Goal: Transaction & Acquisition: Purchase product/service

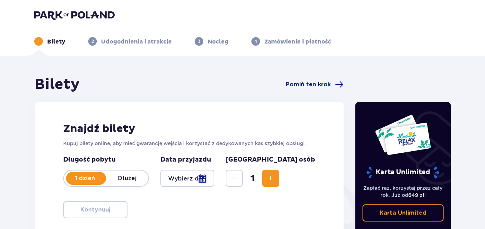
type input "[DATE]"
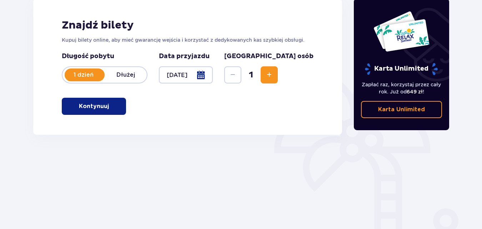
scroll to position [135, 0]
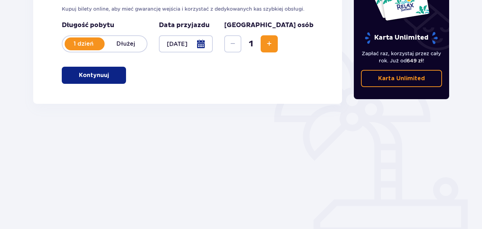
click at [273, 46] on span "Increase" at bounding box center [269, 44] width 9 height 9
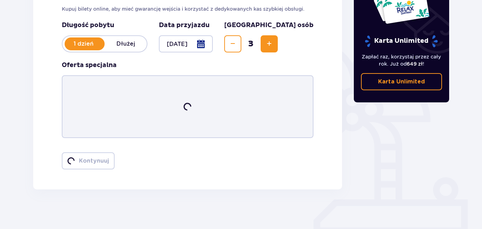
click at [273, 46] on span "Increase" at bounding box center [269, 44] width 9 height 9
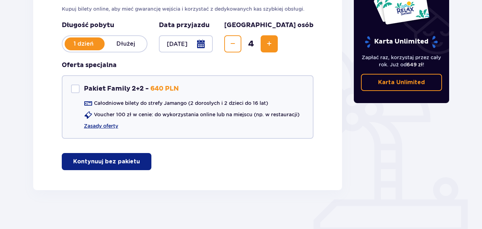
click at [273, 46] on span "Increase" at bounding box center [269, 44] width 9 height 9
click at [237, 42] on span "Decrease" at bounding box center [232, 44] width 9 height 9
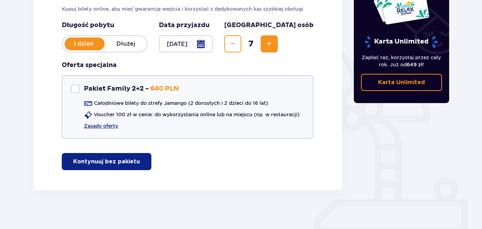
click at [113, 158] on p "Kontynuuj bez pakietu" at bounding box center [106, 162] width 67 height 8
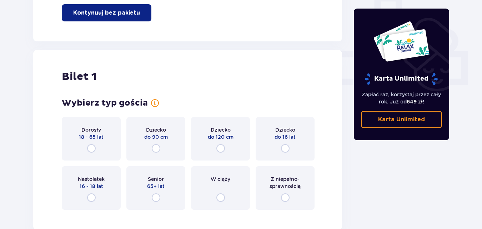
scroll to position [325, 0]
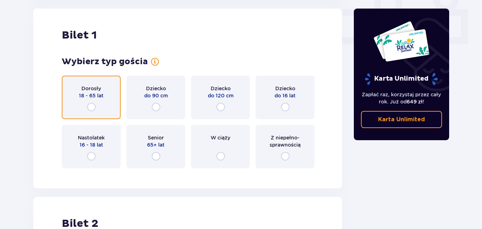
click at [91, 108] on input "radio" at bounding box center [91, 107] width 9 height 9
radio input "true"
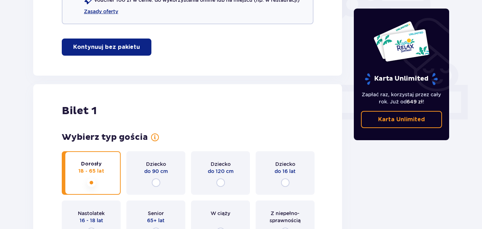
scroll to position [356, 0]
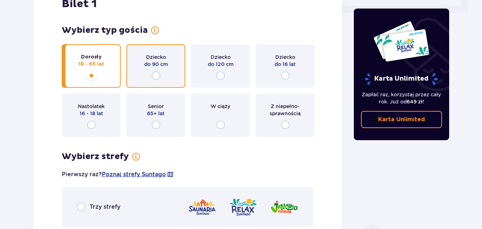
click at [153, 73] on input "radio" at bounding box center [156, 75] width 9 height 9
radio input "true"
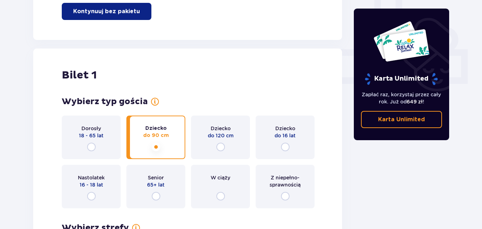
click at [82, 133] on p "18 - 65 lat" at bounding box center [91, 135] width 25 height 7
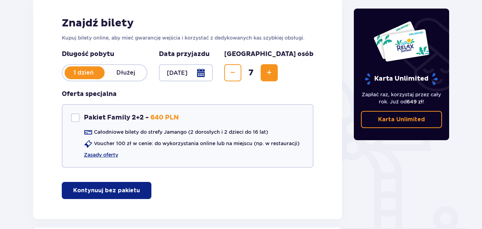
scroll to position [76, 0]
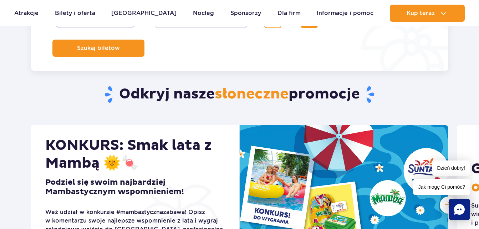
scroll to position [107, 0]
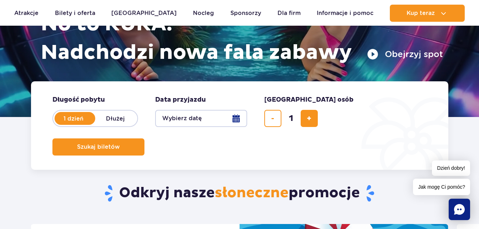
click at [240, 117] on button "Wybierz datę" at bounding box center [201, 118] width 92 height 17
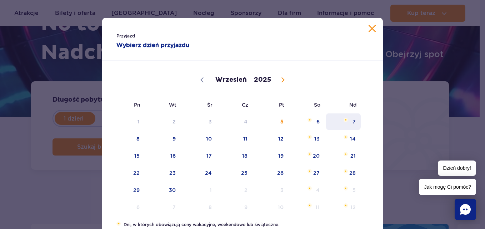
click at [355, 122] on span "7" at bounding box center [343, 121] width 36 height 16
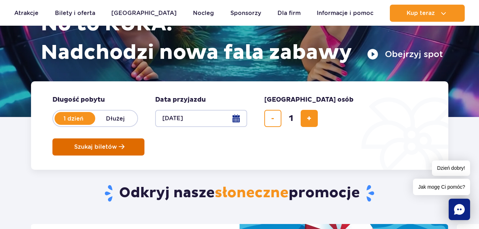
click at [145, 138] on button "Szukaj biletów" at bounding box center [98, 146] width 92 height 17
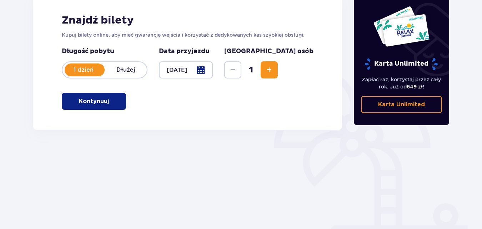
scroll to position [135, 0]
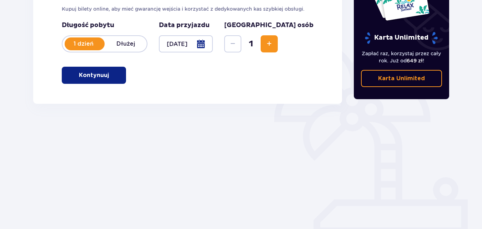
click at [113, 72] on span "button" at bounding box center [110, 75] width 9 height 9
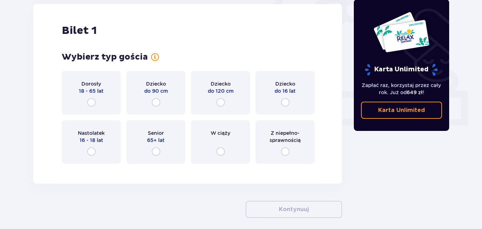
scroll to position [274, 0]
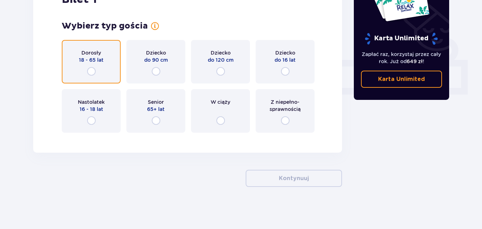
click at [91, 69] on input "radio" at bounding box center [91, 71] width 9 height 9
radio input "true"
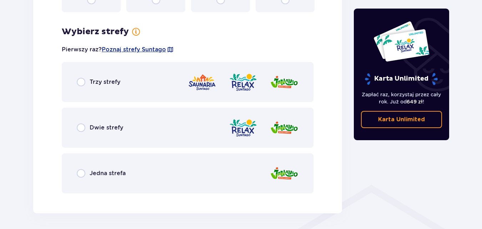
scroll to position [413, 0]
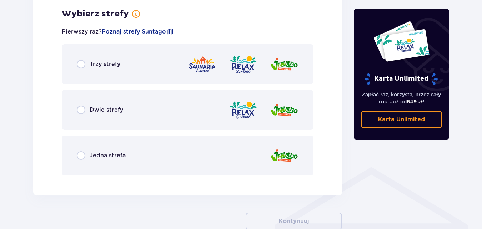
click at [99, 107] on p "Dwie strefy" at bounding box center [107, 110] width 34 height 8
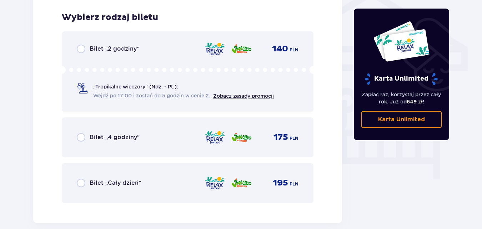
scroll to position [594, 0]
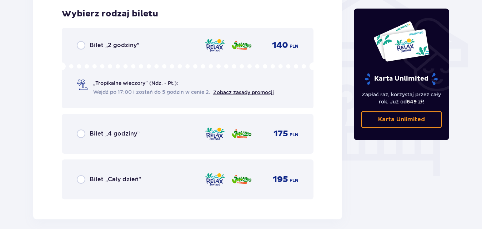
click at [115, 176] on p "Bilet „Cały dzień”" at bounding box center [115, 180] width 51 height 8
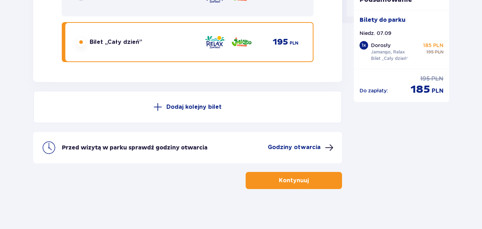
scroll to position [734, 0]
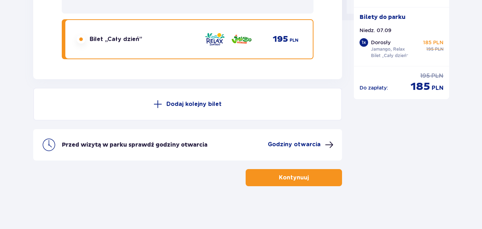
click at [179, 109] on button "Dodaj kolejny bilet" at bounding box center [187, 104] width 309 height 33
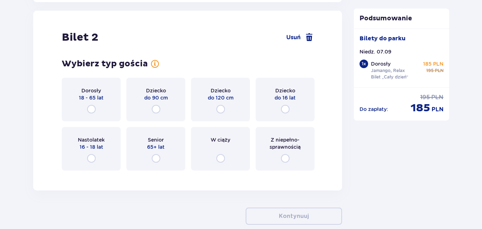
scroll to position [813, 0]
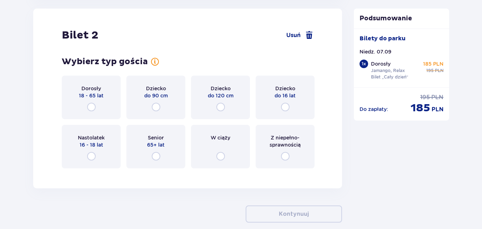
click at [92, 100] on div "Dorosły 18 - 65 lat" at bounding box center [91, 98] width 59 height 44
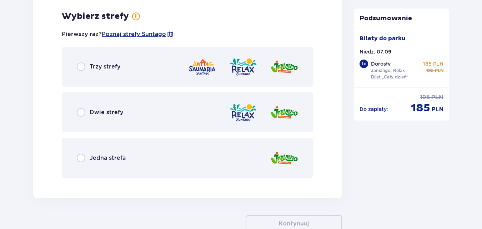
scroll to position [987, 0]
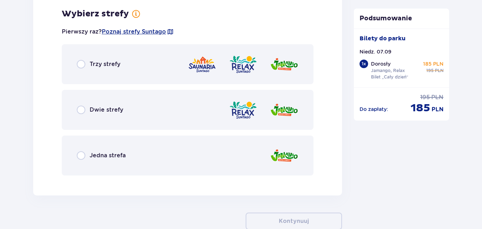
click at [141, 105] on div "Dwie strefy" at bounding box center [188, 110] width 252 height 40
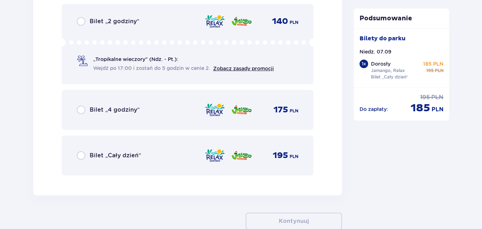
scroll to position [1204, 0]
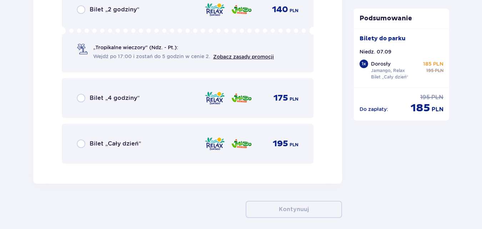
click at [143, 142] on div "Bilet „Cały dzień” 195 PLN" at bounding box center [188, 143] width 222 height 15
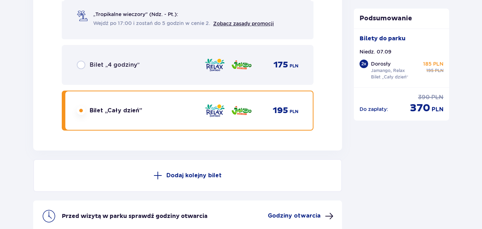
scroll to position [1309, 0]
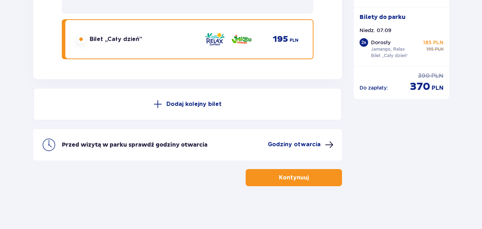
click at [191, 106] on p "Dodaj kolejny bilet" at bounding box center [193, 104] width 55 height 8
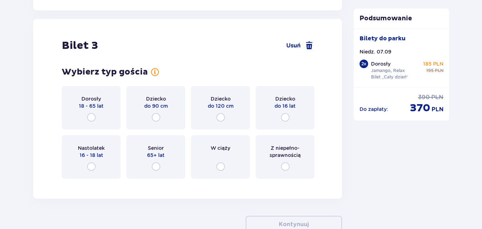
scroll to position [1474, 0]
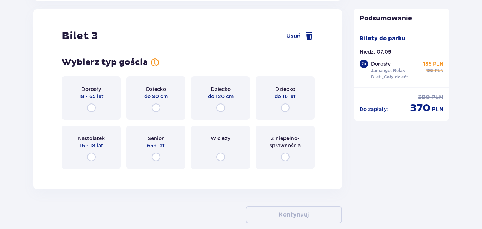
click at [111, 105] on div "Dorosły 18 - 65 lat" at bounding box center [91, 98] width 59 height 44
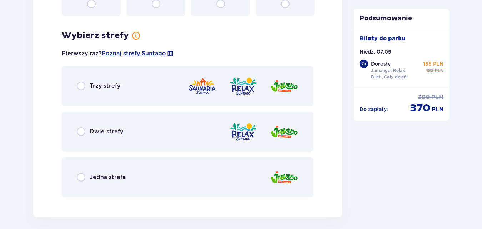
scroll to position [1649, 0]
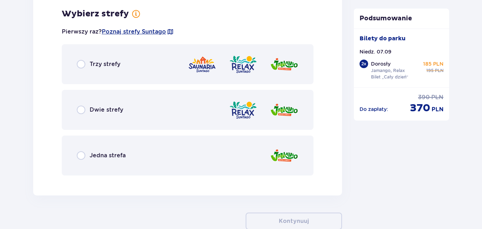
click at [136, 149] on div "Jedna strefa" at bounding box center [188, 156] width 252 height 40
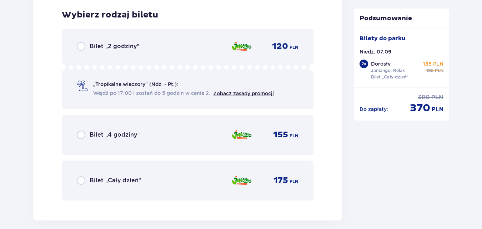
scroll to position [1830, 0]
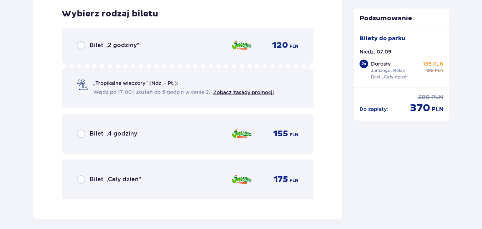
click at [146, 172] on div "Bilet „Cały dzień” 175 PLN" at bounding box center [188, 179] width 222 height 15
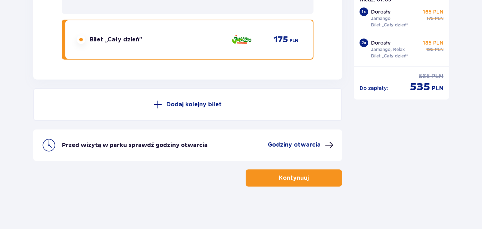
scroll to position [1970, 0]
click at [179, 112] on button "Dodaj kolejny bilet" at bounding box center [187, 104] width 309 height 33
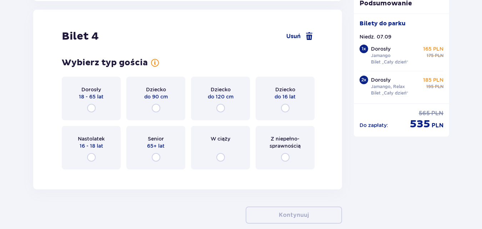
scroll to position [2049, 0]
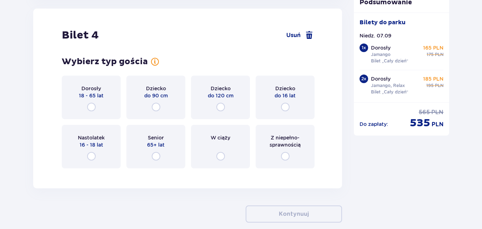
click at [110, 101] on div "Dorosły 18 - 65 lat" at bounding box center [91, 98] width 59 height 44
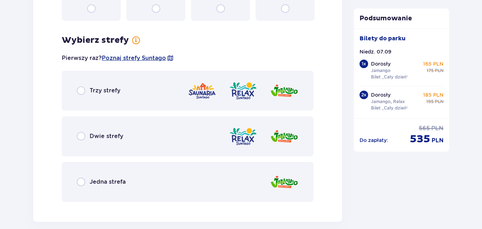
scroll to position [2224, 0]
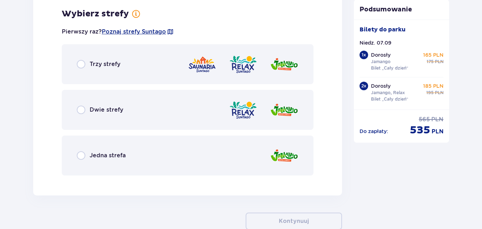
click at [152, 149] on div "Jedna strefa" at bounding box center [188, 156] width 252 height 40
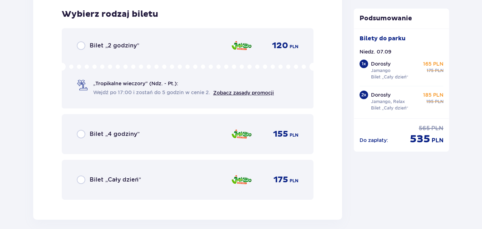
scroll to position [2405, 0]
click at [143, 179] on div "Bilet „Cały dzień” 175 PLN" at bounding box center [188, 179] width 222 height 15
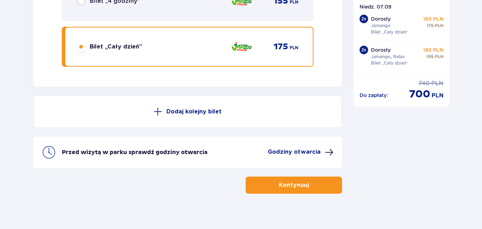
scroll to position [2545, 0]
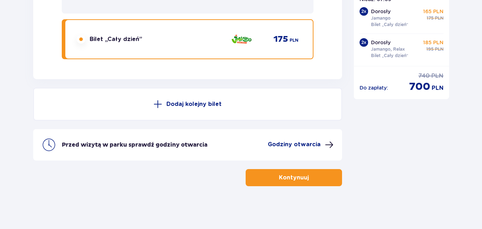
click at [187, 117] on button "Dodaj kolejny bilet" at bounding box center [187, 104] width 309 height 33
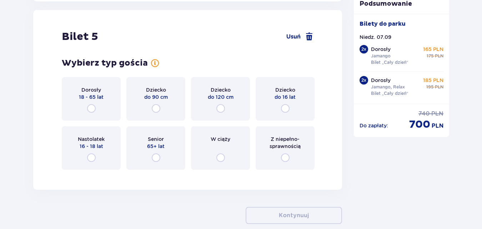
scroll to position [2624, 0]
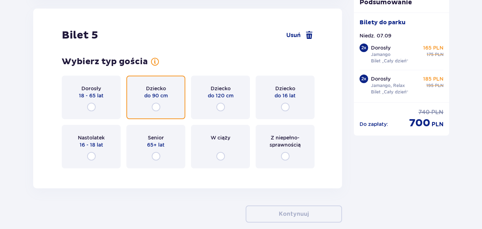
click at [155, 108] on input "radio" at bounding box center [156, 107] width 9 height 9
radio input "true"
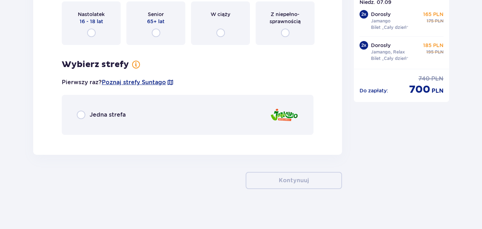
scroll to position [2751, 0]
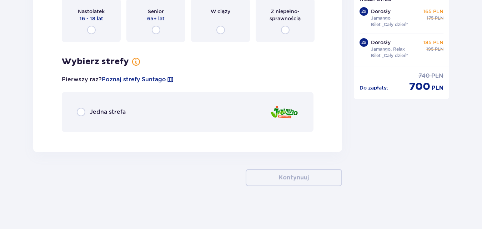
click at [156, 111] on div "Jedna strefa" at bounding box center [188, 112] width 252 height 40
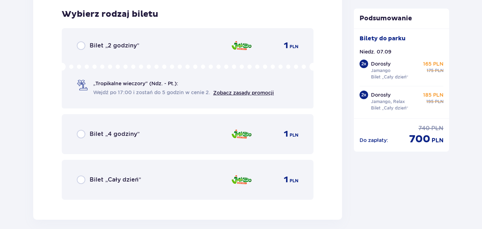
scroll to position [2888, 0]
click at [156, 180] on div "Bilet „Cały dzień” 1 PLN" at bounding box center [188, 179] width 222 height 15
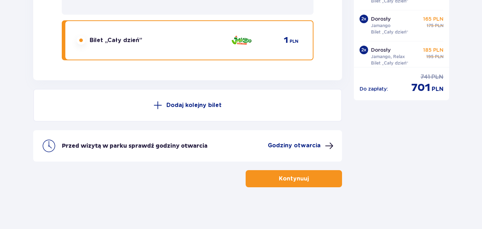
scroll to position [3029, 0]
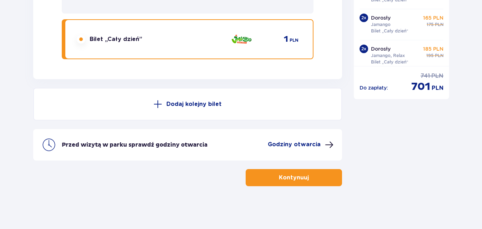
click at [195, 112] on button "Dodaj kolejny bilet" at bounding box center [187, 104] width 309 height 33
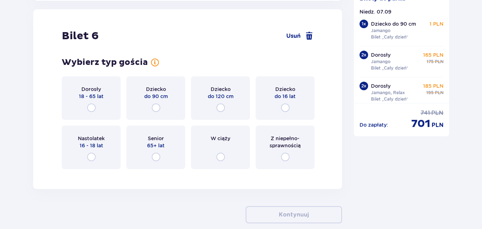
scroll to position [3108, 0]
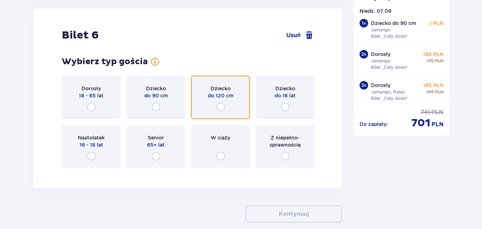
click at [216, 103] on input "radio" at bounding box center [220, 107] width 9 height 9
radio input "true"
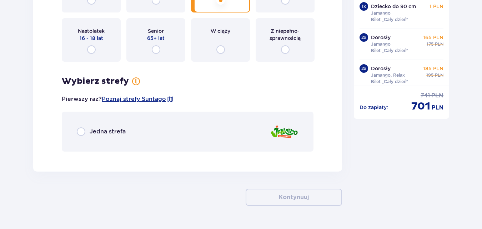
scroll to position [3234, 0]
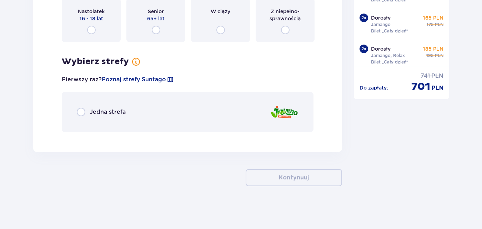
click at [183, 114] on div "Jedna strefa" at bounding box center [188, 112] width 252 height 40
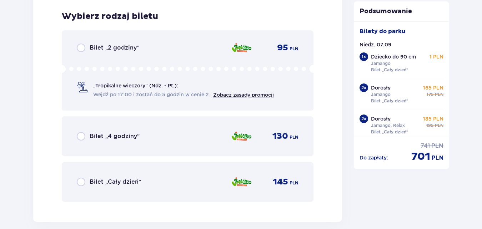
scroll to position [3372, 0]
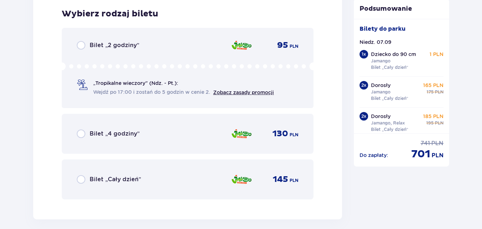
click at [174, 172] on div "Bilet „Cały dzień” 145 PLN" at bounding box center [188, 179] width 222 height 15
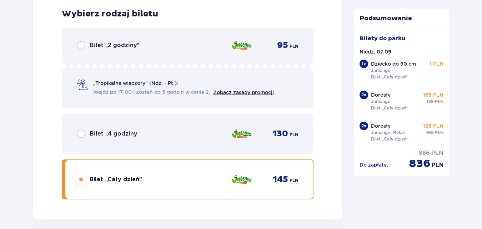
click at [237, 172] on img at bounding box center [241, 179] width 21 height 15
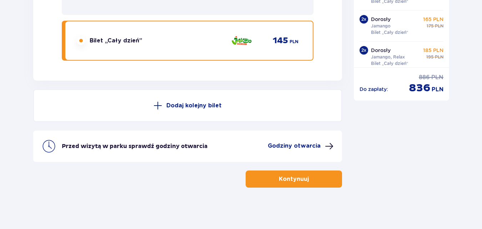
scroll to position [3512, 0]
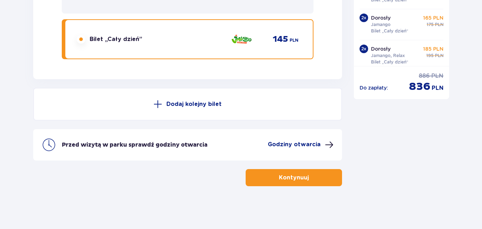
click at [235, 108] on button "Dodaj kolejny bilet" at bounding box center [187, 104] width 309 height 33
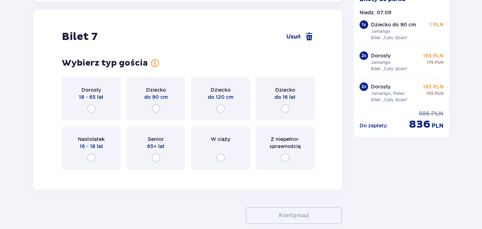
scroll to position [3591, 0]
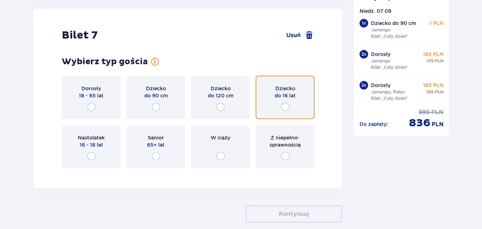
click at [284, 103] on input "radio" at bounding box center [285, 107] width 9 height 9
radio input "true"
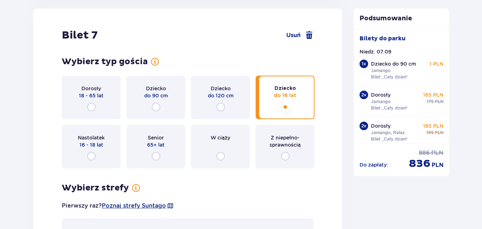
click at [281, 107] on input "radio" at bounding box center [285, 107] width 9 height 9
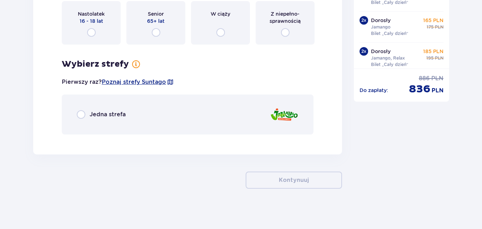
scroll to position [3718, 0]
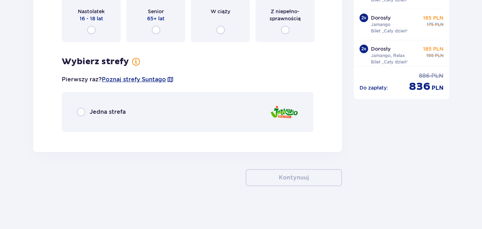
click at [176, 122] on div "Jedna strefa" at bounding box center [188, 112] width 252 height 40
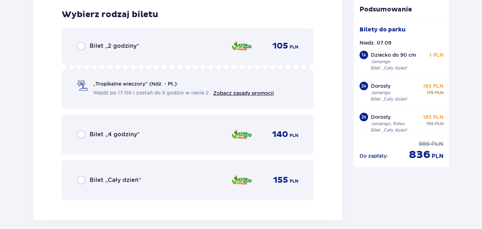
scroll to position [3855, 0]
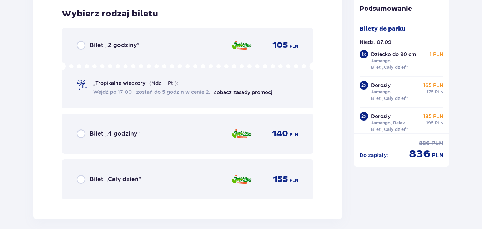
click at [153, 176] on div "Bilet „Cały dzień” 155 PLN" at bounding box center [188, 179] width 222 height 15
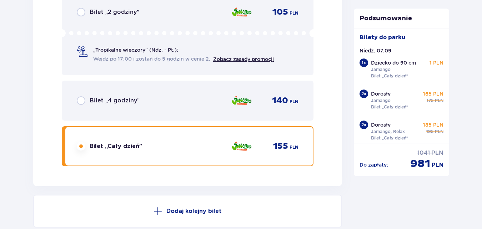
scroll to position [0, 0]
